Goal: Transaction & Acquisition: Book appointment/travel/reservation

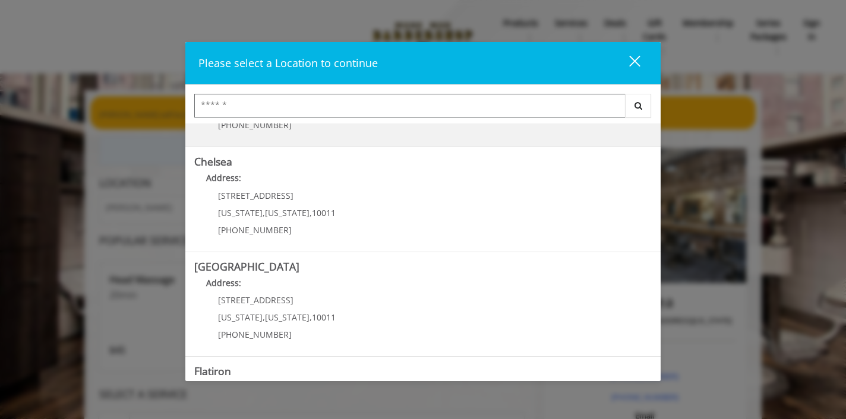
scroll to position [82, 0]
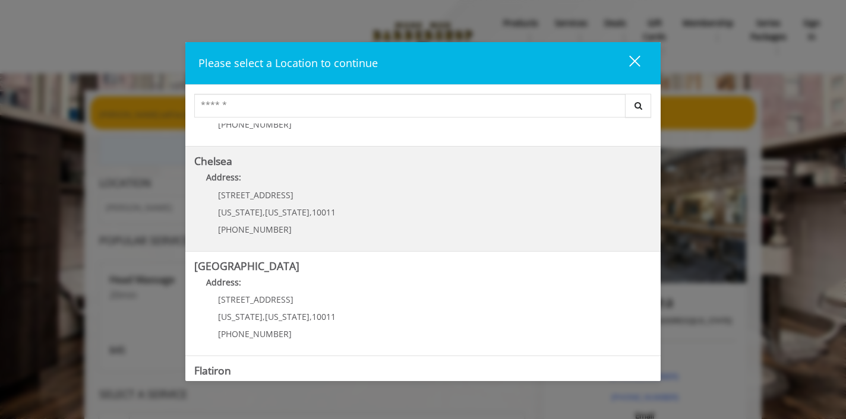
click at [326, 192] on div "[STREET_ADDRESS][US_STATE][US_STATE] (917) 639-3902" at bounding box center [267, 217] width 147 height 52
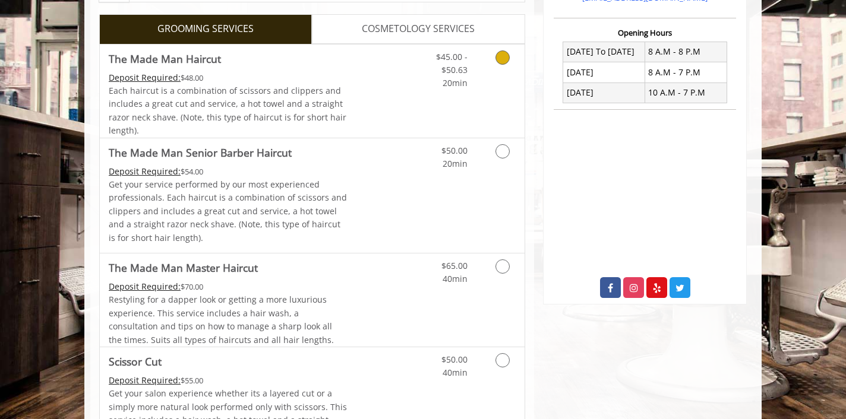
scroll to position [438, 0]
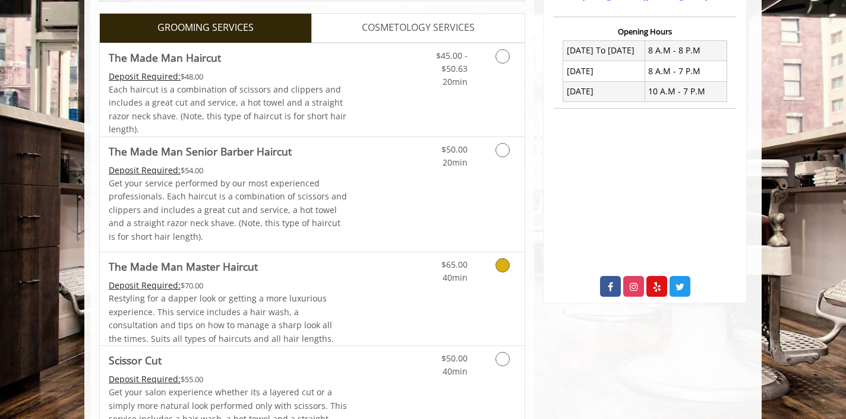
click at [504, 261] on icon "Grooming services" at bounding box center [503, 265] width 14 height 14
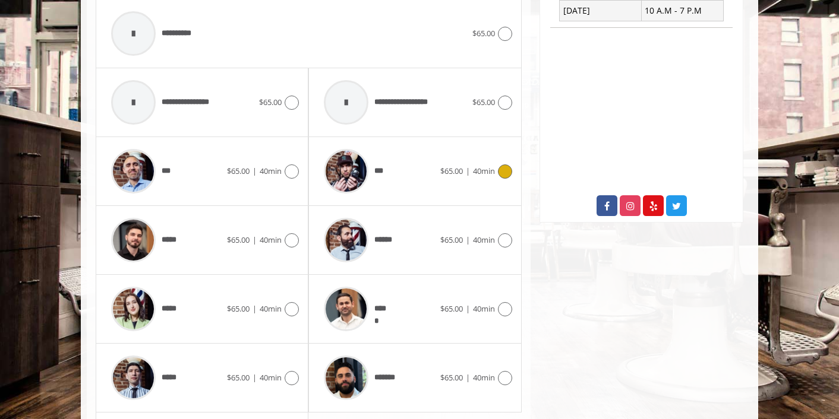
scroll to position [521, 0]
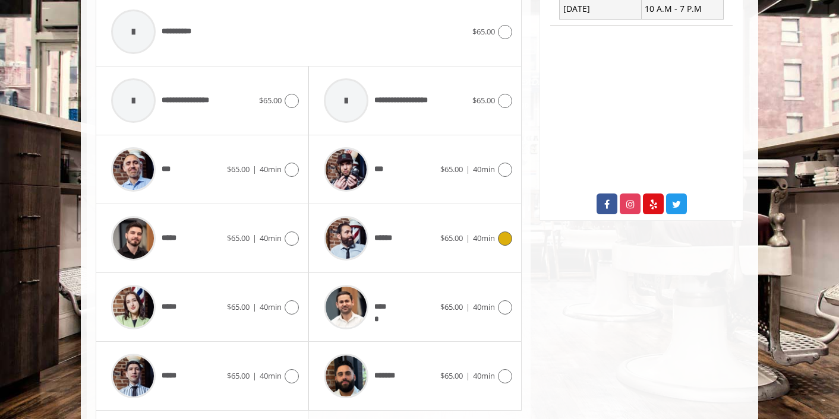
click at [352, 238] on img at bounding box center [346, 238] width 45 height 45
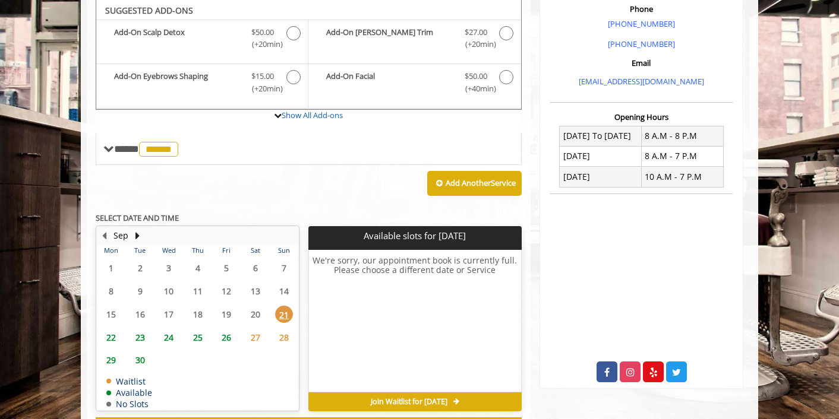
scroll to position [403, 0]
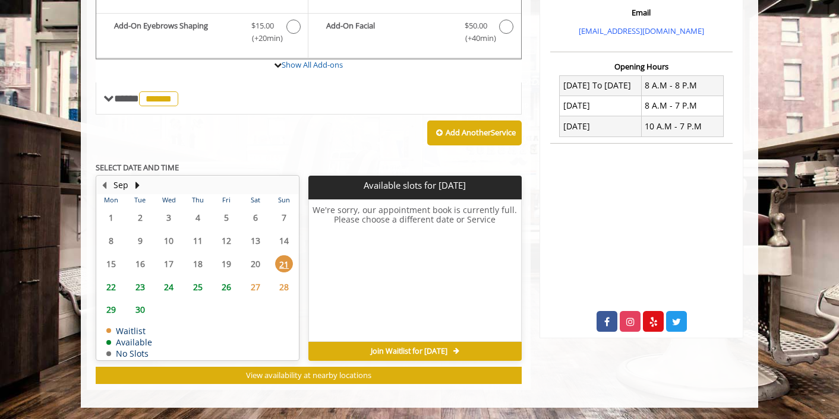
click at [111, 284] on span "22" at bounding box center [111, 287] width 18 height 17
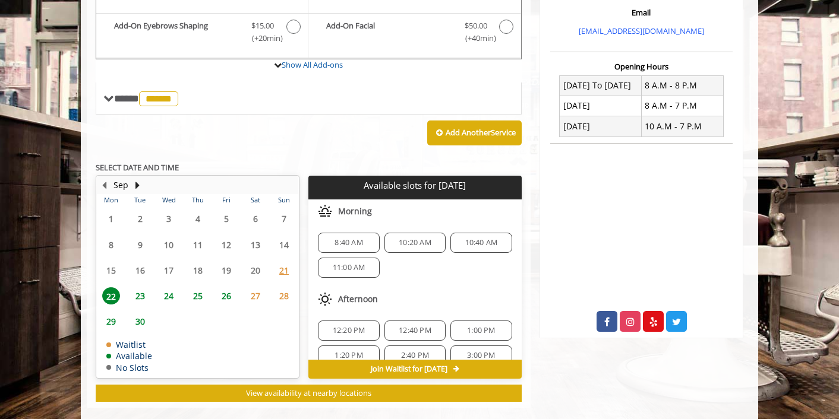
click at [255, 298] on span "27" at bounding box center [256, 296] width 18 height 17
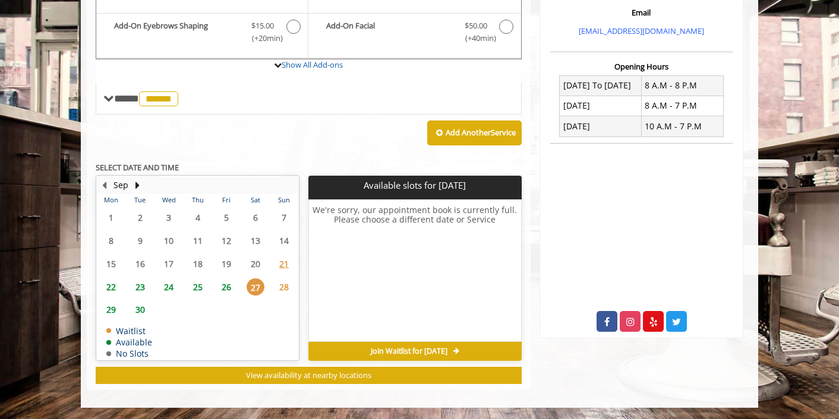
click at [226, 287] on span "26" at bounding box center [226, 287] width 18 height 17
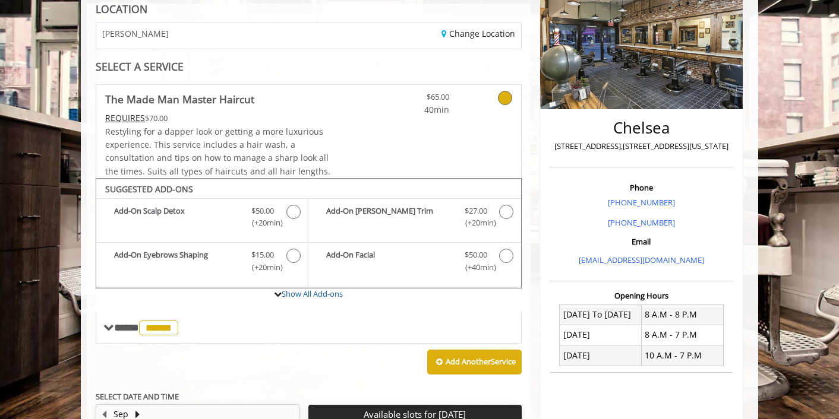
scroll to position [175, 0]
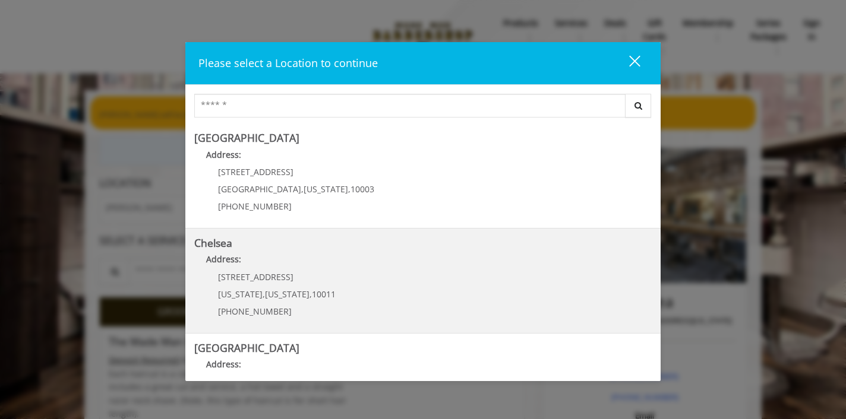
click at [258, 236] on div "Chelsea Address: [STREET_ADDRESS][US_STATE][US_STATE] (917) 639-3902" at bounding box center [422, 281] width 475 height 105
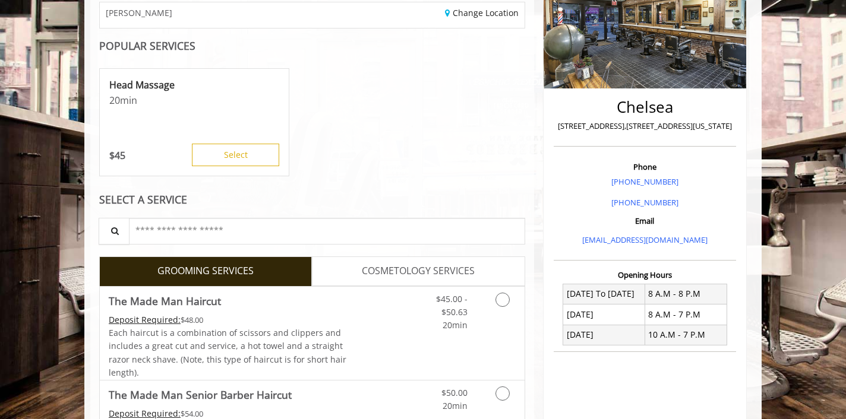
scroll to position [199, 0]
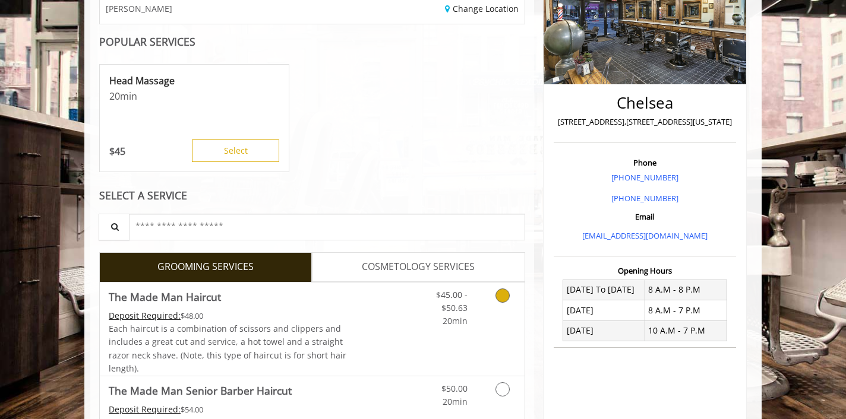
click at [503, 298] on icon "Grooming services" at bounding box center [503, 296] width 14 height 14
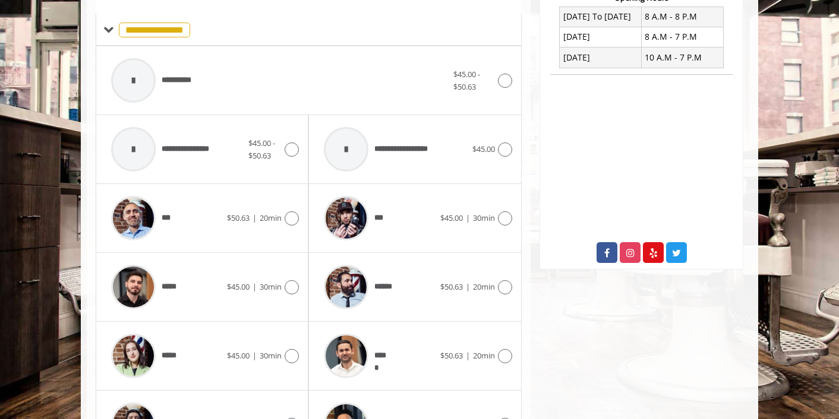
scroll to position [471, 0]
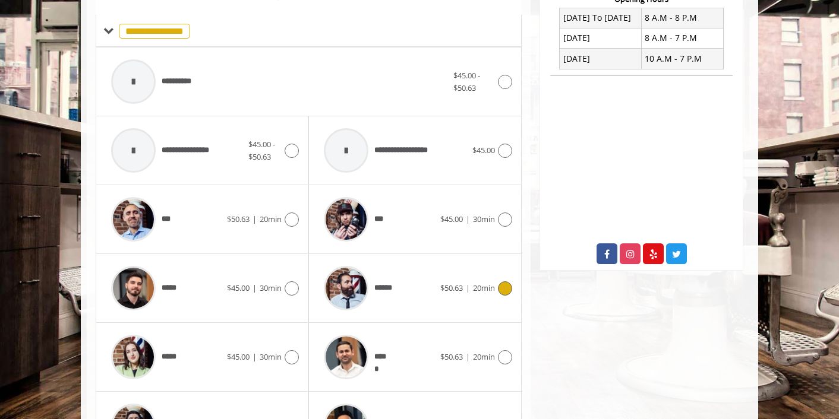
click at [362, 282] on img at bounding box center [346, 288] width 45 height 45
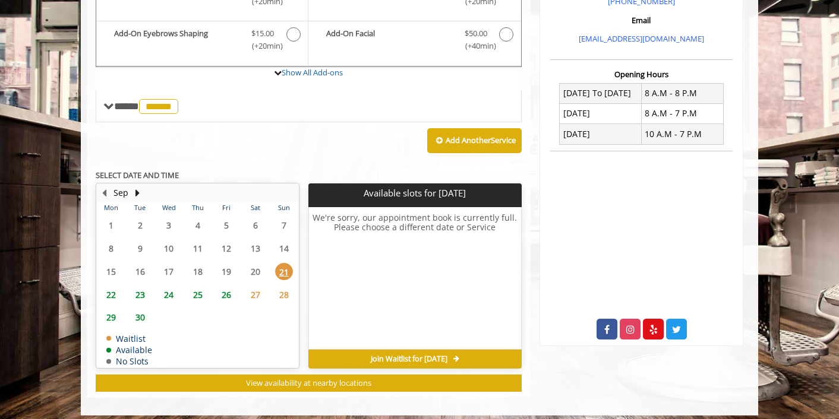
scroll to position [403, 0]
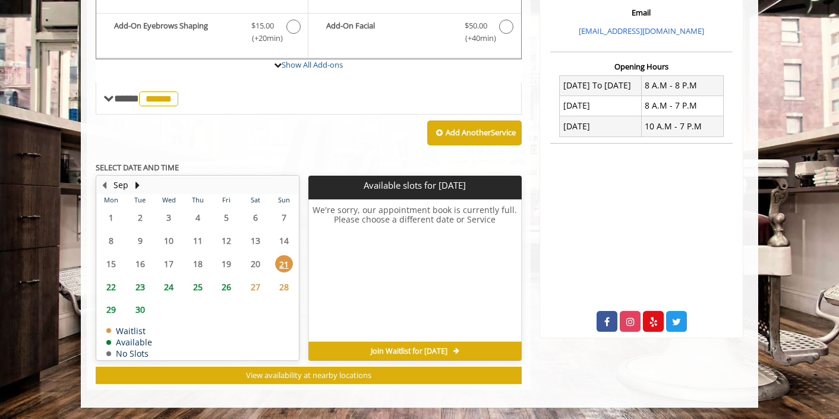
click at [111, 284] on span "22" at bounding box center [111, 287] width 18 height 17
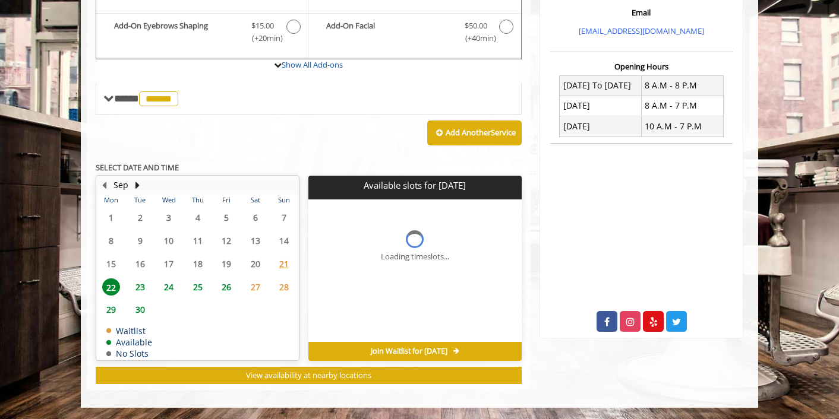
scroll to position [421, 0]
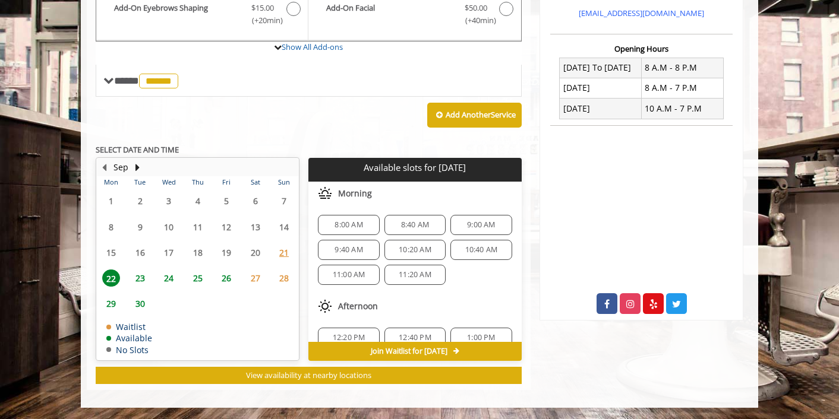
click at [349, 223] on span "8:00 AM" at bounding box center [349, 225] width 28 height 10
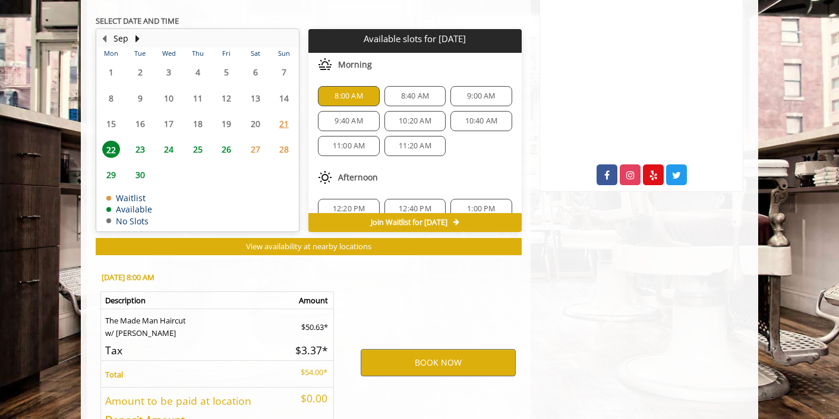
scroll to position [636, 0]
